Goal: Communication & Community: Answer question/provide support

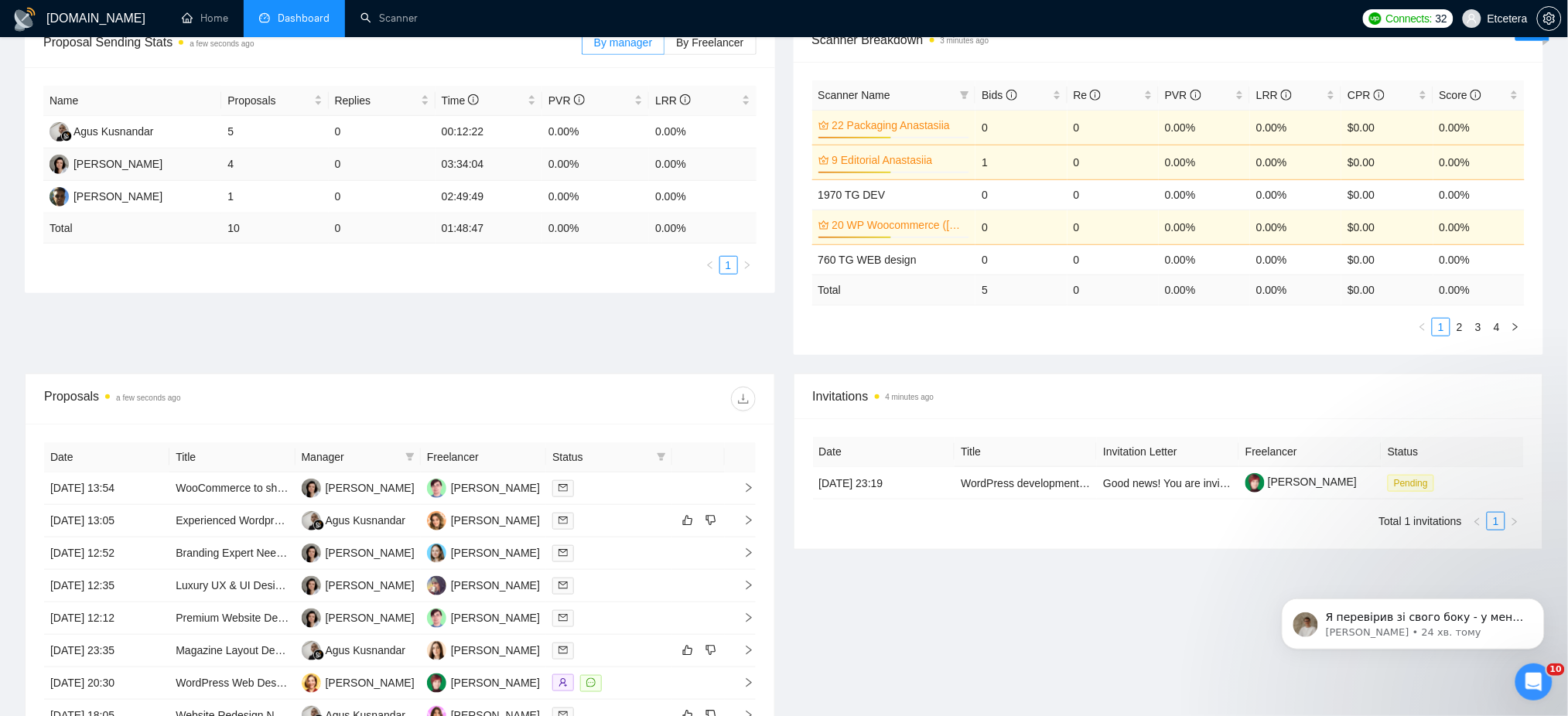
scroll to position [103, 0]
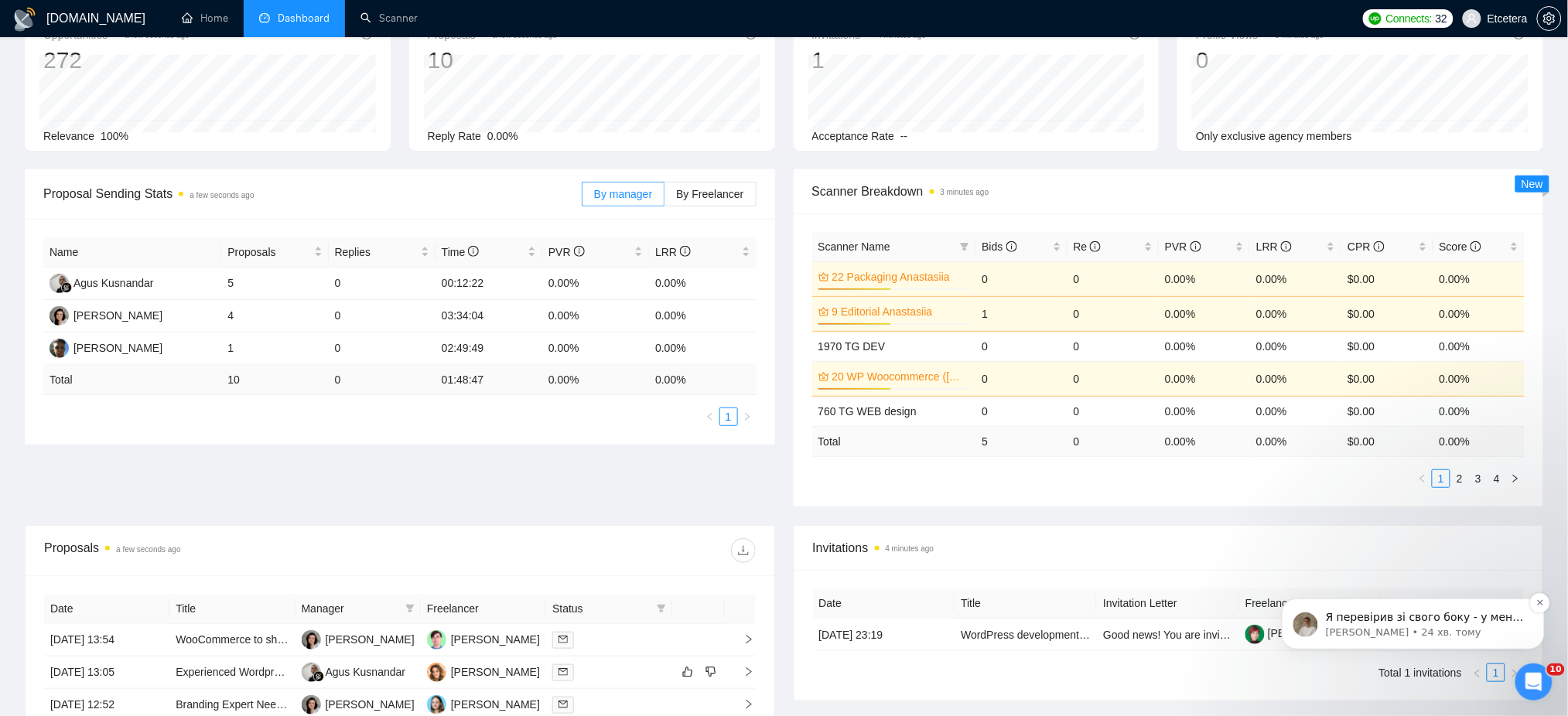
click at [1461, 628] on p "[PERSON_NAME] • 24 хв. тому" at bounding box center [1425, 632] width 200 height 14
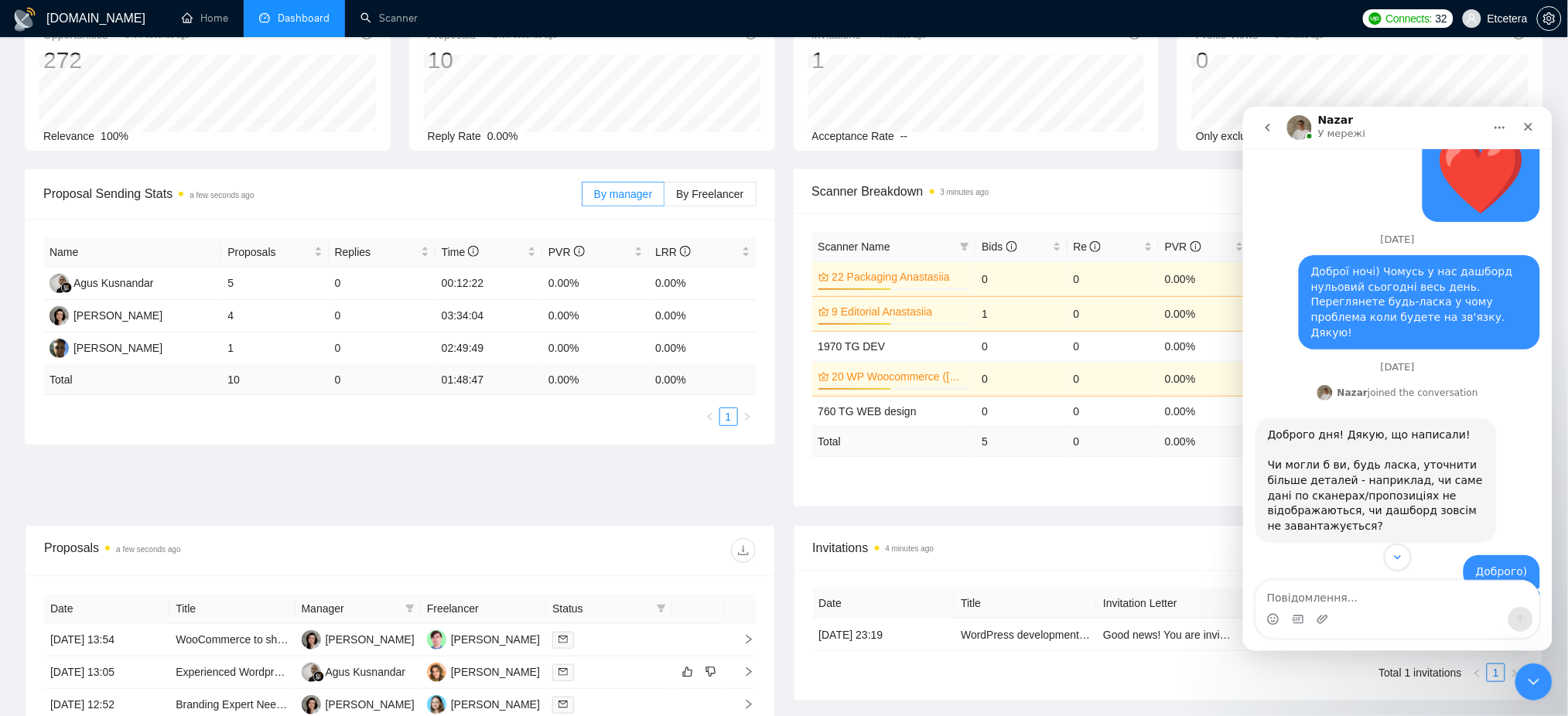
scroll to position [3528, 0]
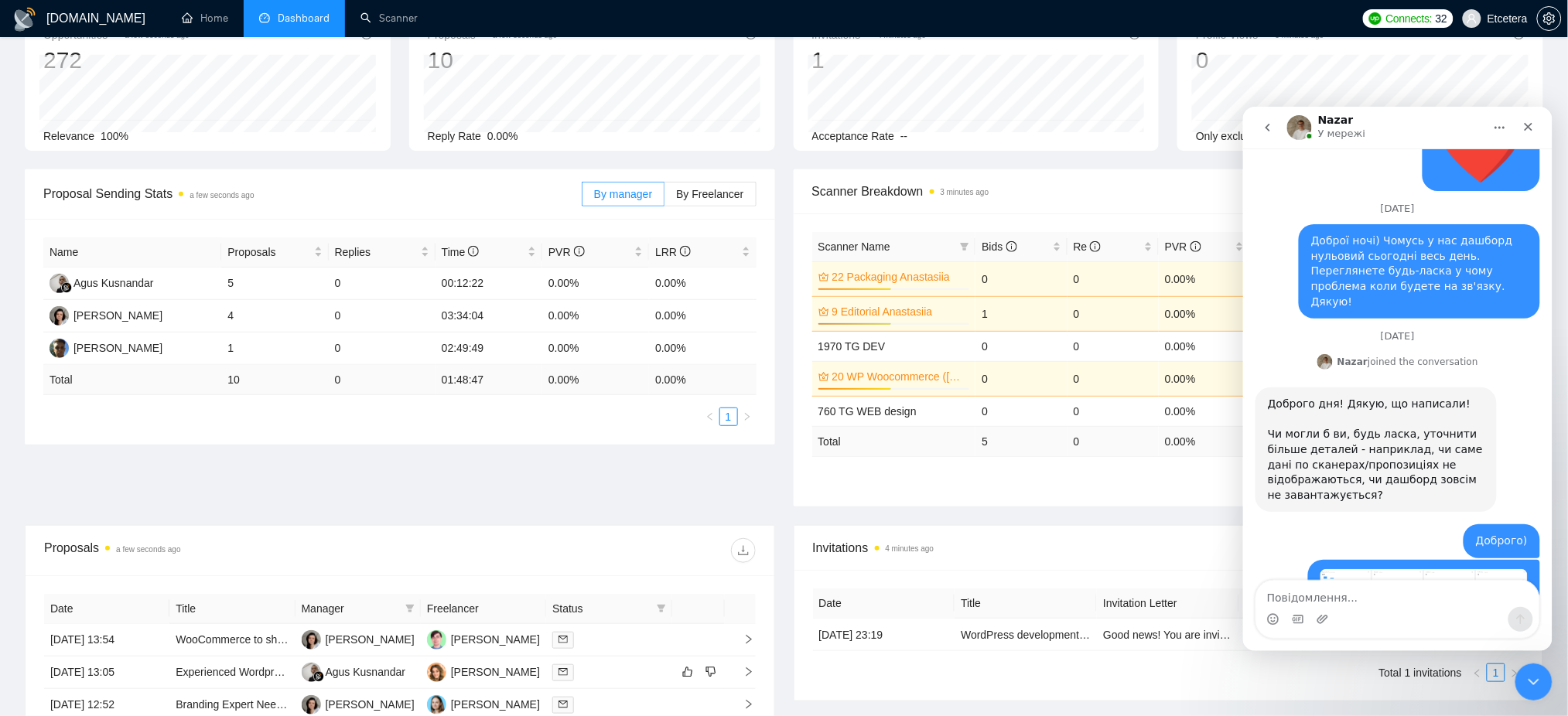
click at [1317, 597] on textarea "Повідомлення..." at bounding box center [1397, 592] width 283 height 26
type textarea "Вже підтягнулись дані без оновлень, дякую."
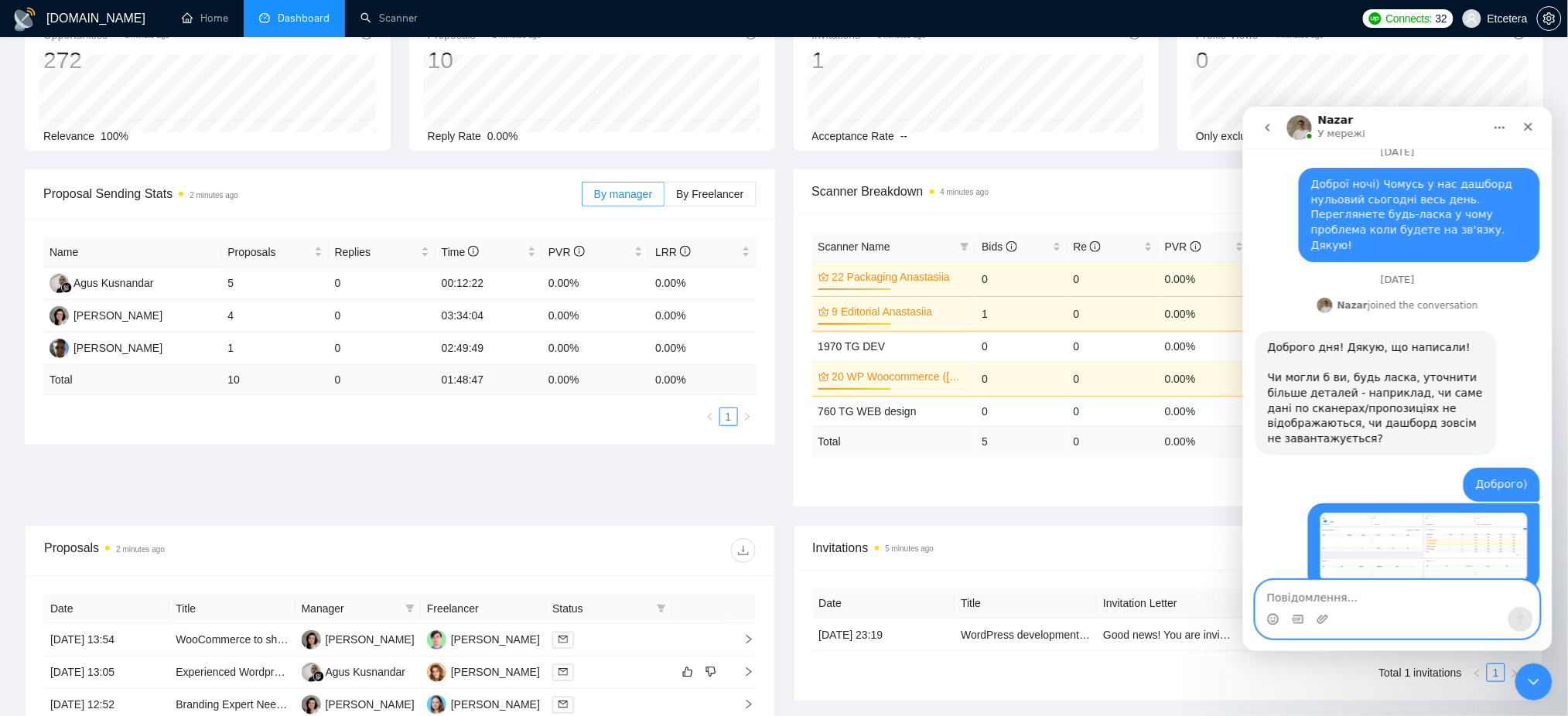
scroll to position [3590, 0]
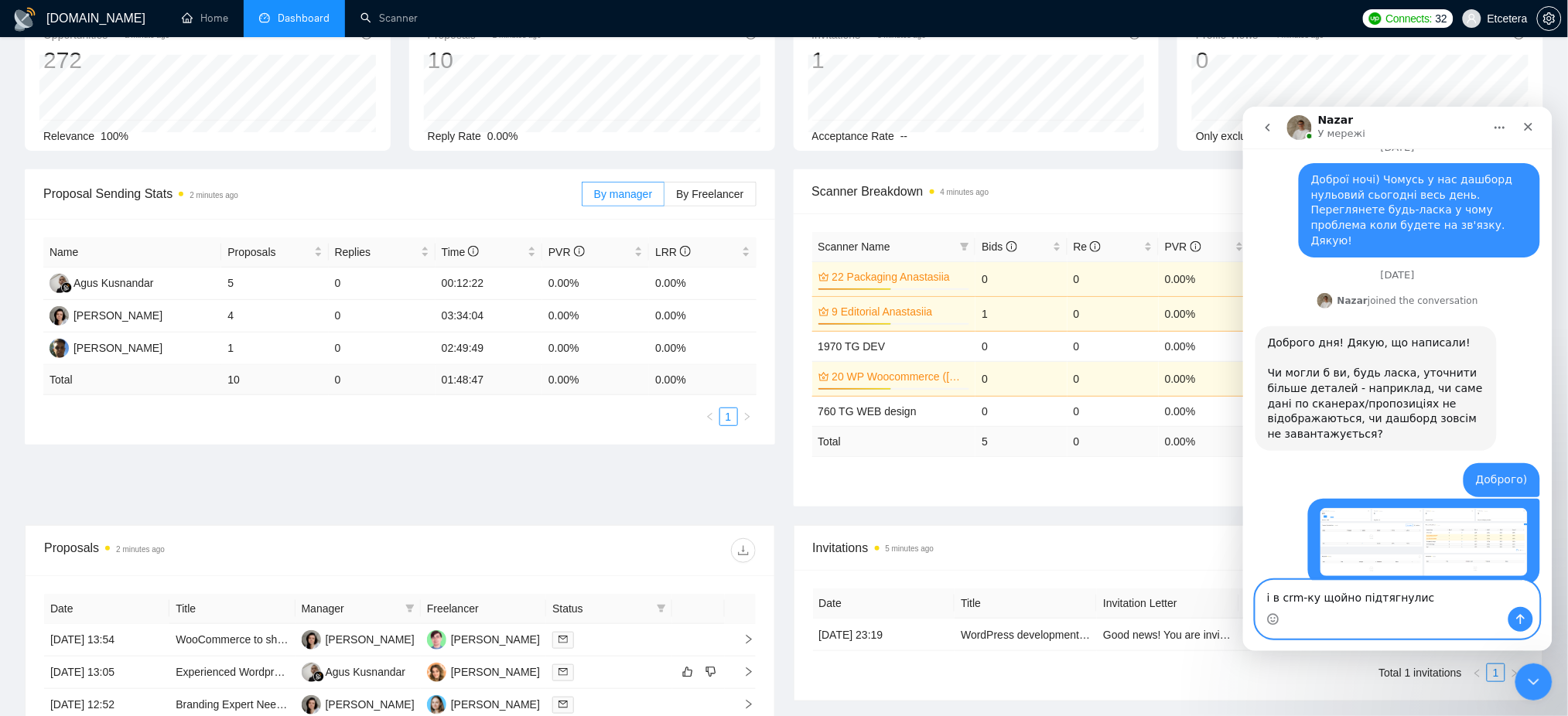
type textarea "і в crm-ку щойно підтягнулись"
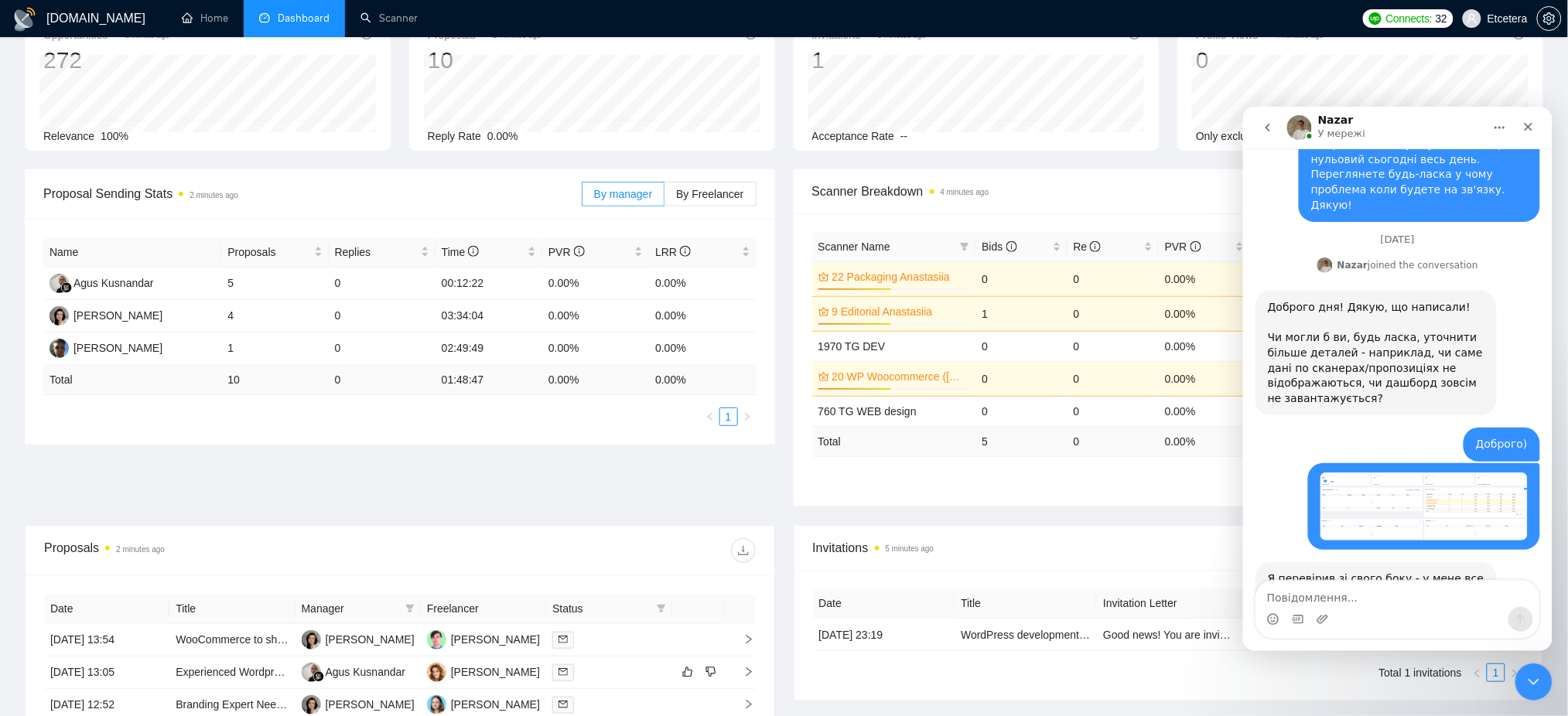
click at [1378, 609] on div "Месенджер Intercom" at bounding box center [1397, 619] width 283 height 25
click at [1365, 591] on textarea "Повідомлення..." at bounding box center [1397, 592] width 283 height 26
click at [1274, 616] on icon "Вибір емодзі" at bounding box center [1273, 619] width 12 height 12
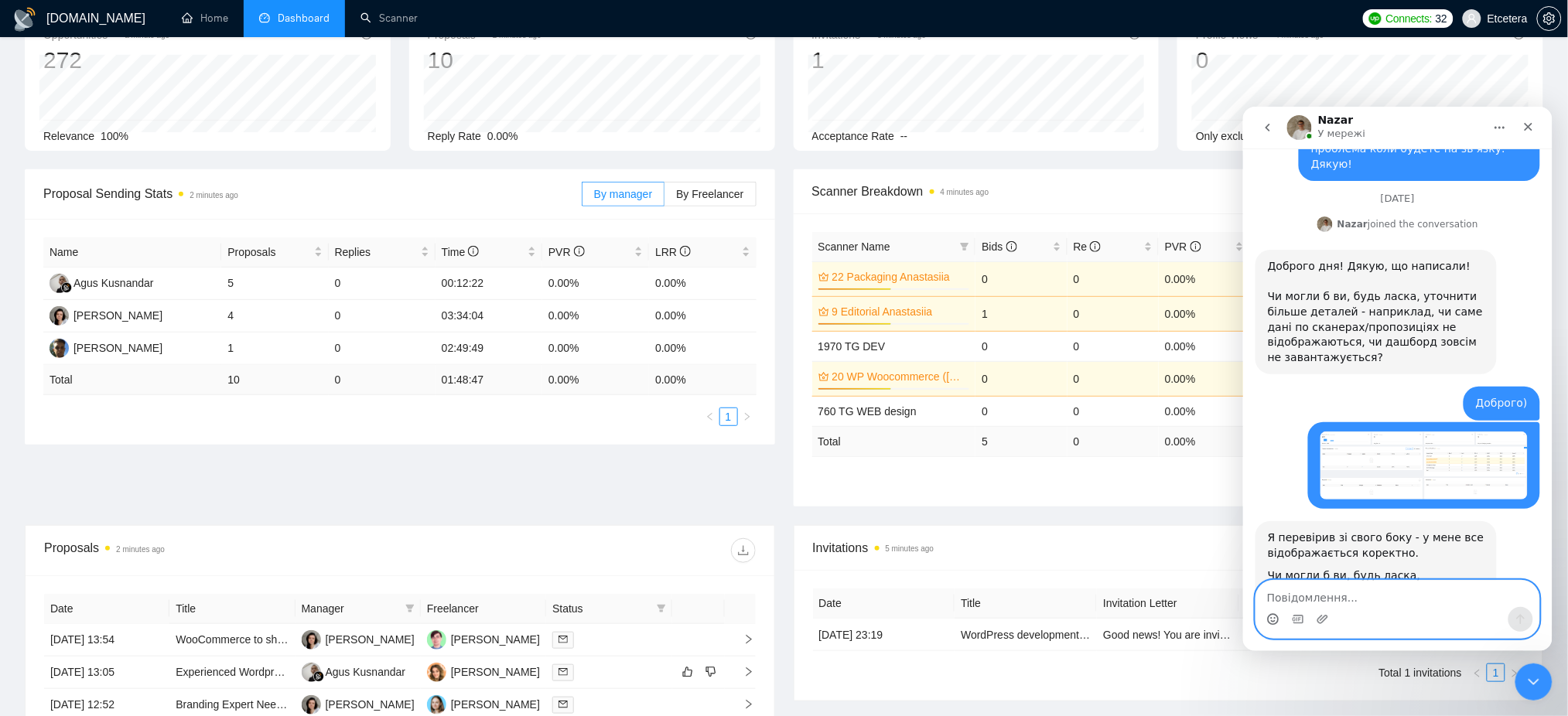
scroll to position [3729, 0]
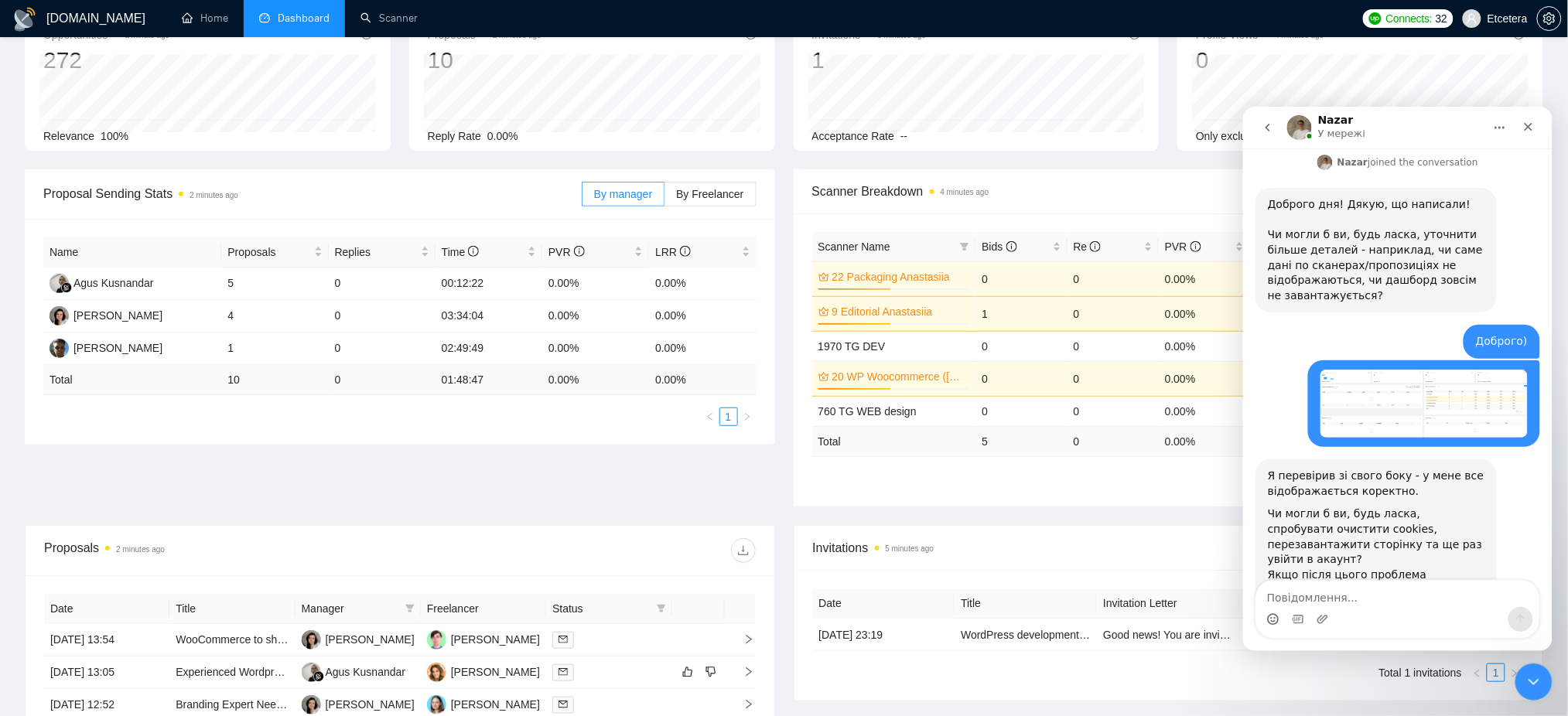
click at [661, 471] on div "Proposal Sending Stats 2 minutes ago By manager By Freelancer Name Proposals Re…" at bounding box center [783, 347] width 1537 height 356
click at [1533, 673] on icon "Закрити програму для спілкування Intercom" at bounding box center [1531, 679] width 19 height 19
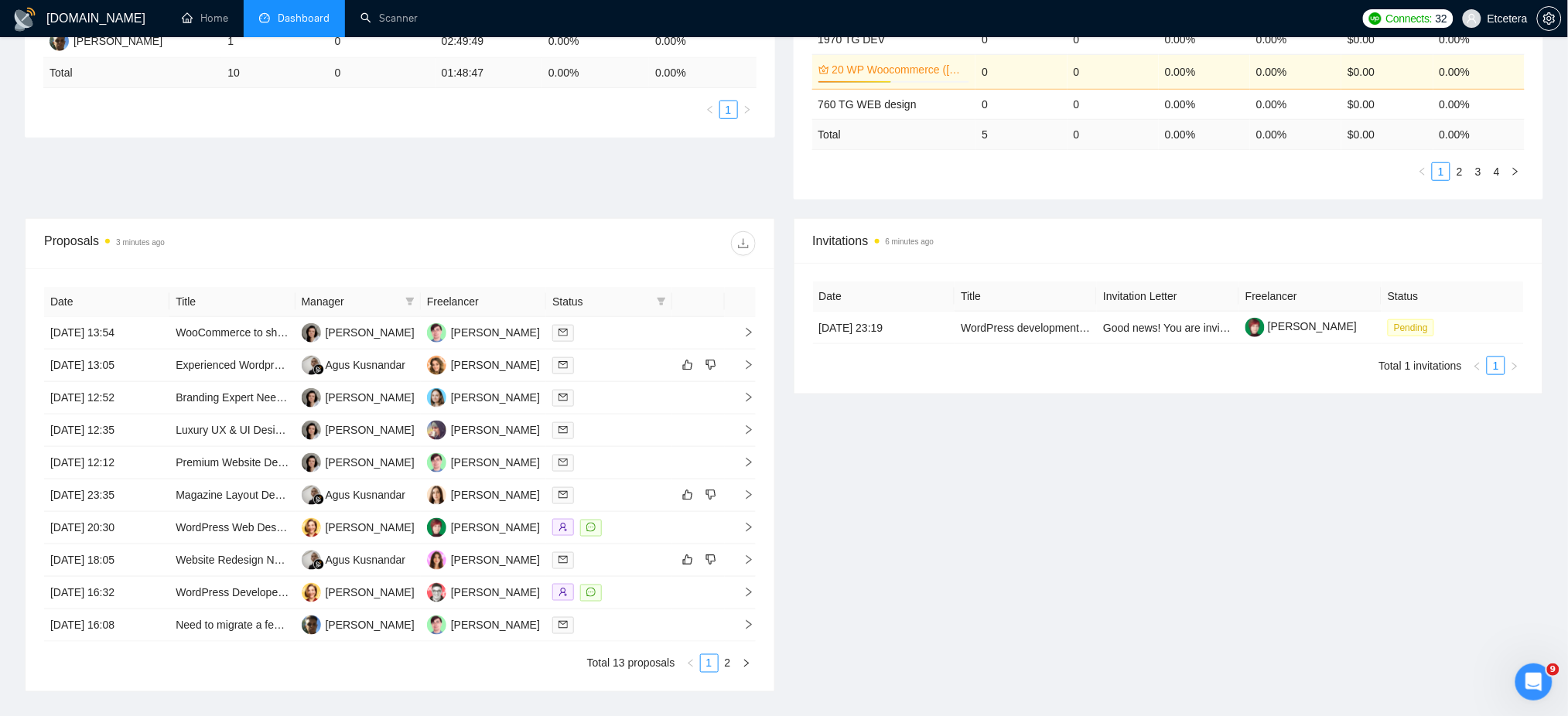
scroll to position [412, 0]
click at [405, 295] on icon "filter" at bounding box center [409, 299] width 9 height 9
drag, startPoint x: 351, startPoint y: 397, endPoint x: 375, endPoint y: 374, distance: 33.2
click at [351, 399] on span "Agus Kusnandar" at bounding box center [369, 405] width 80 height 12
checkbox input "true"
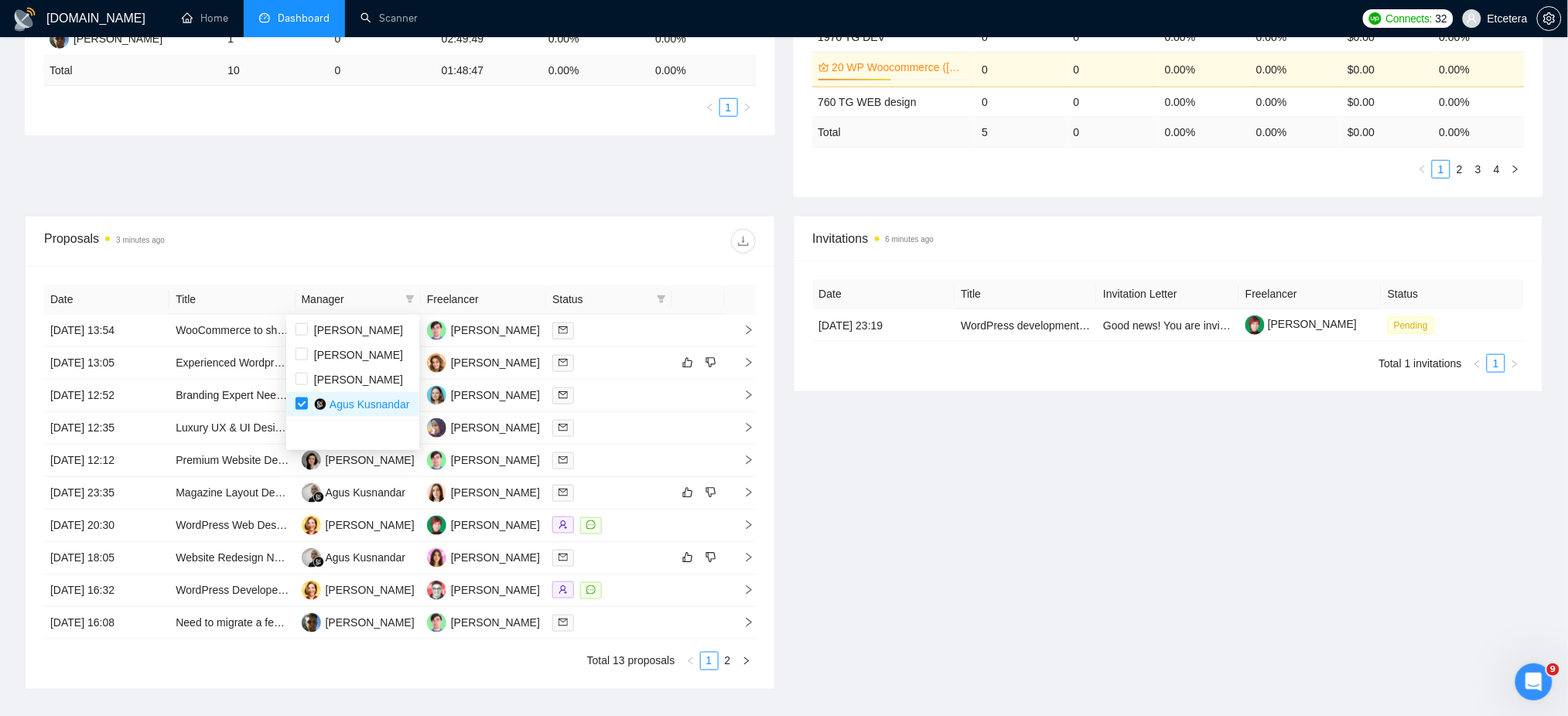
click at [495, 261] on div "Proposals 3 minutes ago" at bounding box center [400, 242] width 712 height 50
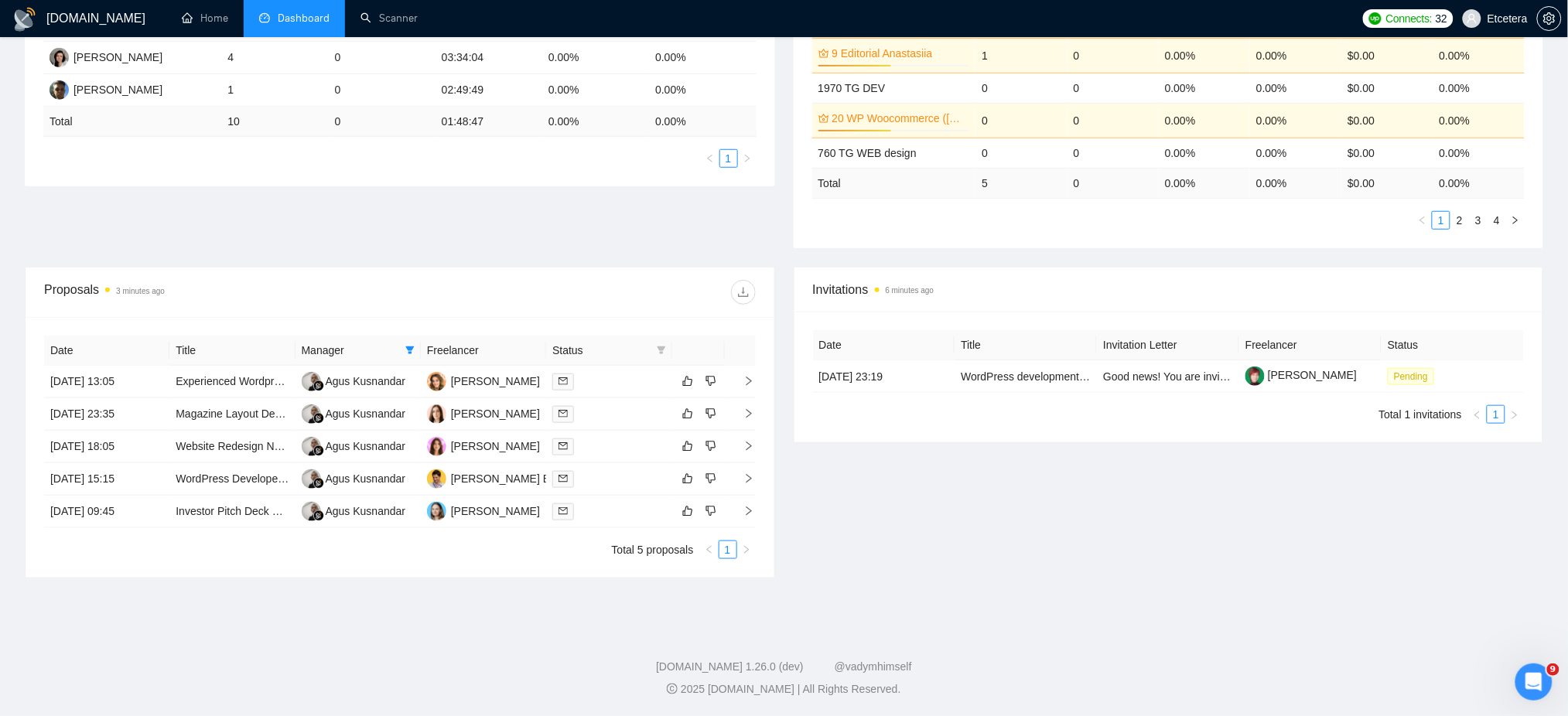
scroll to position [361, 0]
click at [411, 344] on span at bounding box center [409, 350] width 15 height 23
click at [328, 406] on div "Agus Kusnandar" at bounding box center [362, 406] width 96 height 17
checkbox input "false"
click at [444, 318] on div "Date Title Manager Freelancer Status [DATE] 13:05 Experienced Wordpress Develop…" at bounding box center [400, 448] width 749 height 260
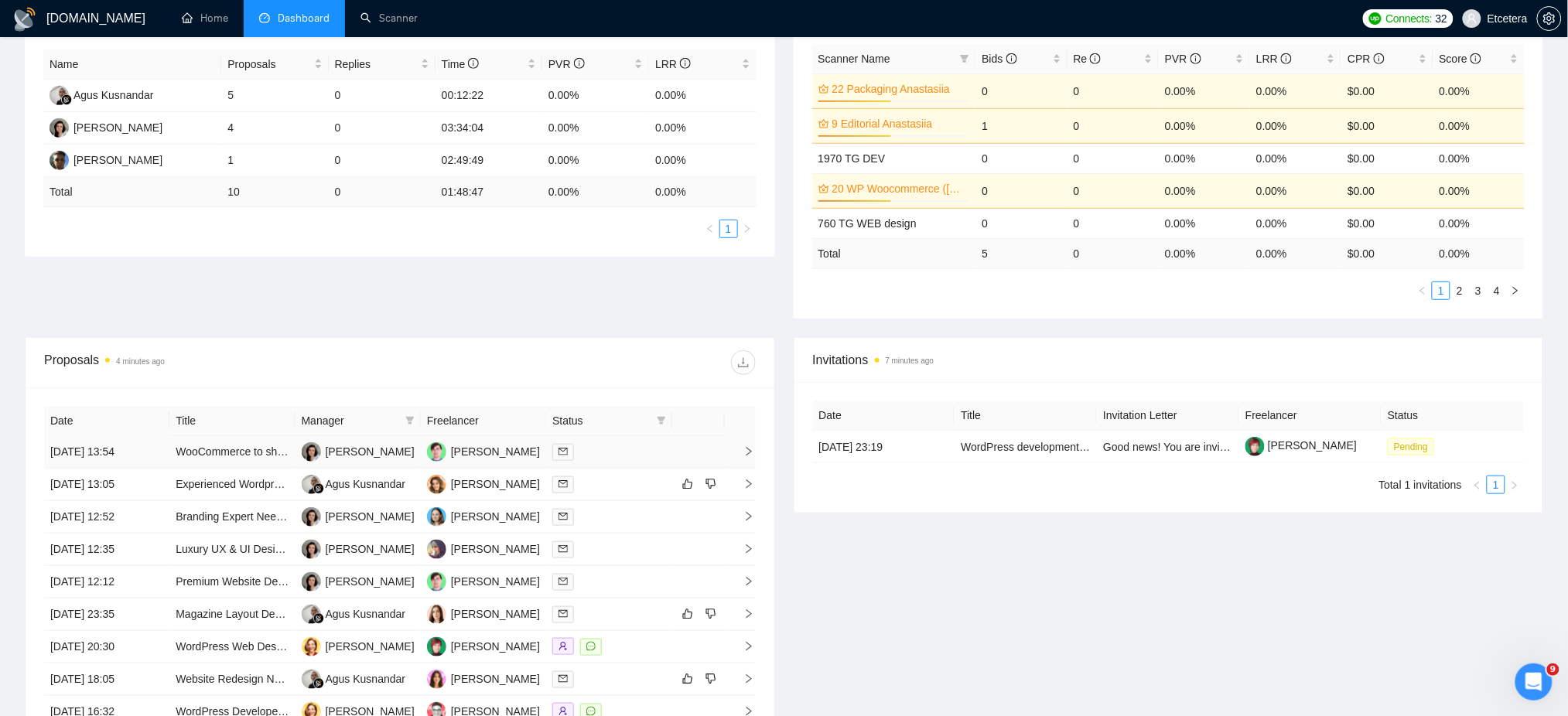
scroll to position [154, 0]
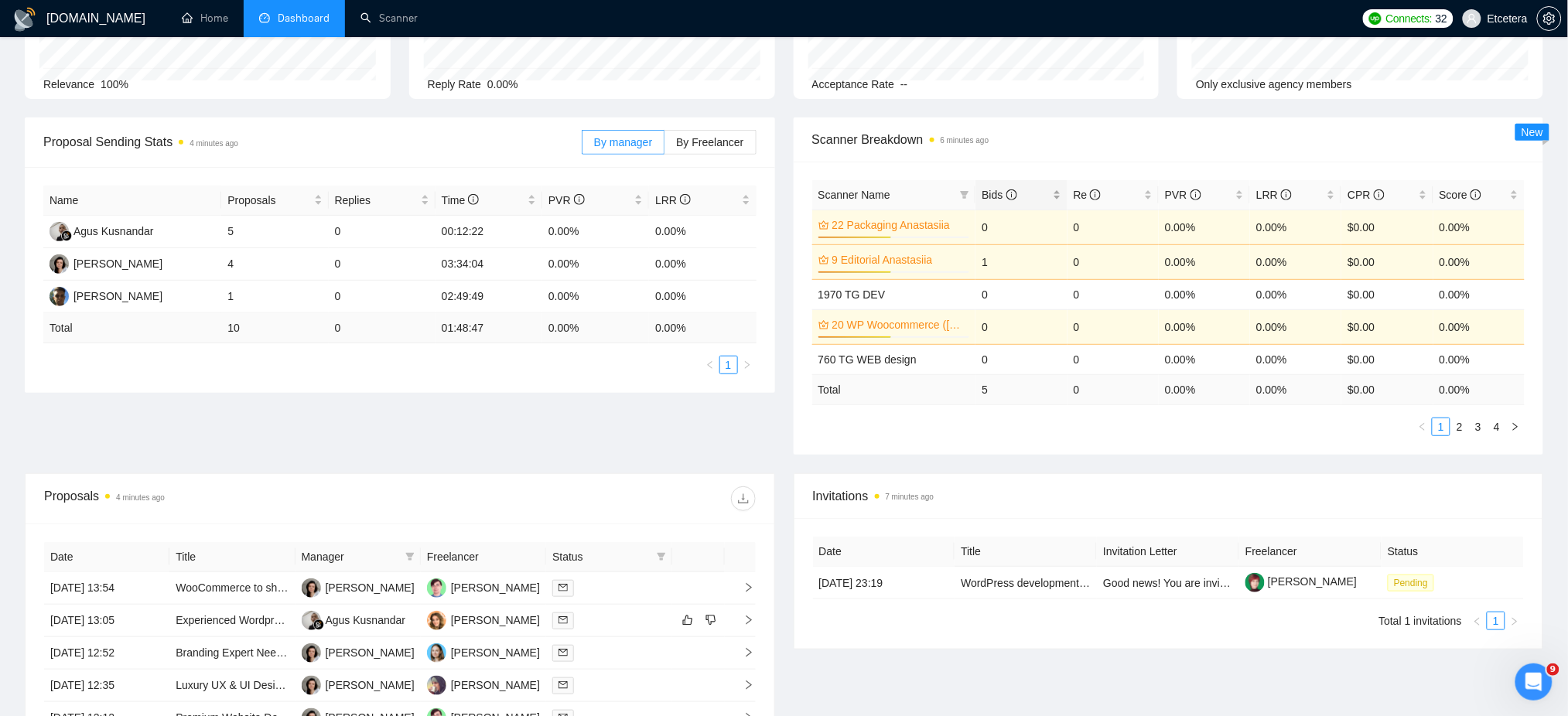
click at [1054, 189] on div "Bids" at bounding box center [1021, 194] width 78 height 17
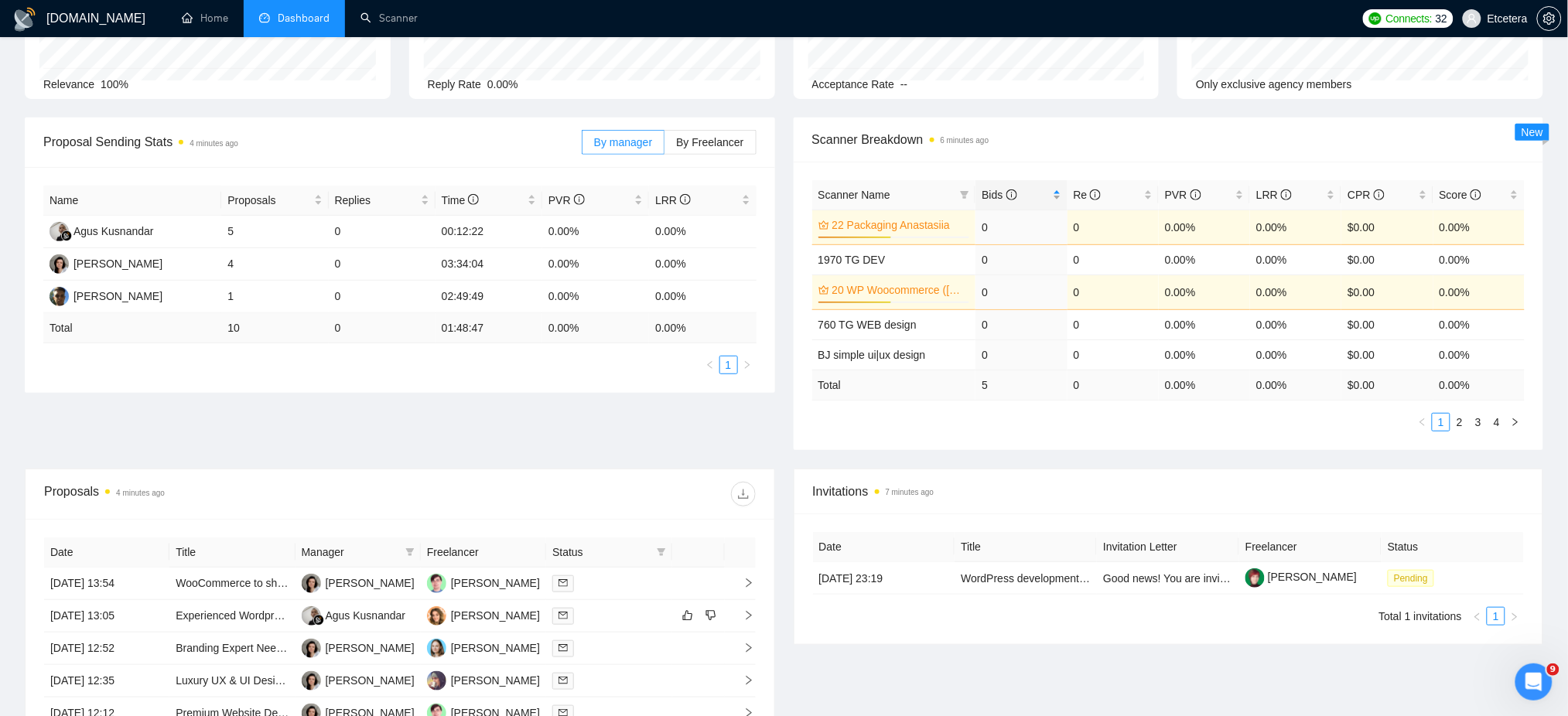
click at [1057, 186] on div "Bids" at bounding box center [1021, 194] width 78 height 17
